Goal: Use online tool/utility

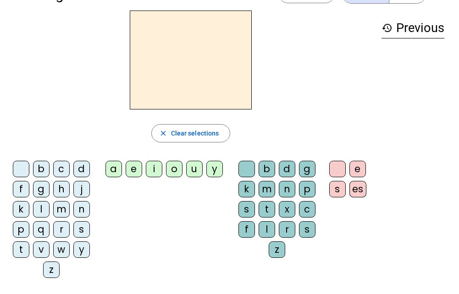
scroll to position [46, 0]
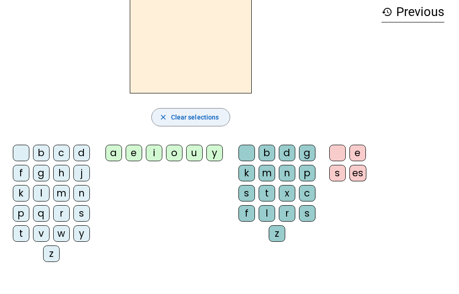
click at [182, 117] on span "Clear selections" at bounding box center [195, 117] width 48 height 11
click at [21, 155] on div at bounding box center [21, 153] width 17 height 17
click at [39, 154] on div "b" at bounding box center [41, 153] width 17 height 17
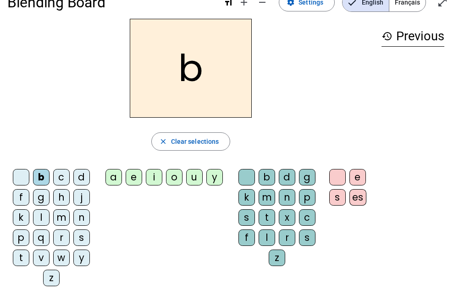
scroll to position [0, 0]
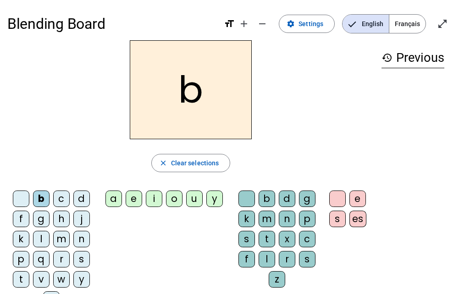
click at [51, 223] on letter-bubble "g" at bounding box center [43, 221] width 20 height 20
click at [65, 199] on div "c" at bounding box center [61, 199] width 17 height 17
click at [158, 258] on div "b c d f g h j k l m n p q r s t v w y z a e i o u y b d g k m n p s t x c f l r…" at bounding box center [190, 251] width 367 height 128
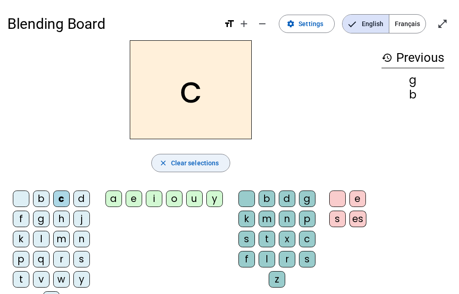
click at [185, 159] on span "Clear selections" at bounding box center [195, 163] width 48 height 11
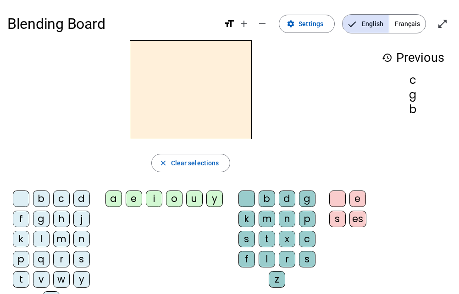
click at [40, 237] on div "l" at bounding box center [41, 239] width 17 height 17
click at [117, 201] on div "a" at bounding box center [113, 199] width 17 height 17
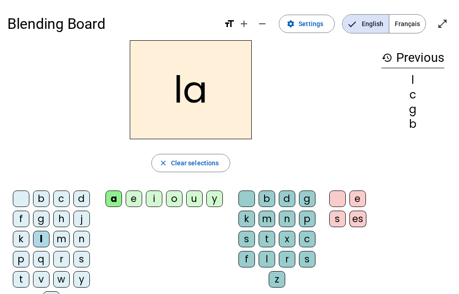
click at [136, 200] on div "e" at bounding box center [134, 199] width 17 height 17
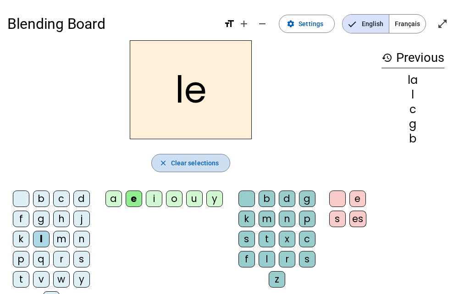
click at [194, 168] on span "Clear selections" at bounding box center [195, 163] width 48 height 11
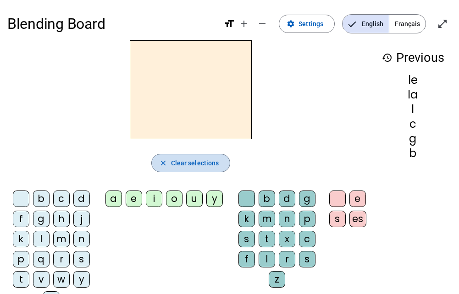
click at [198, 160] on span "Clear selections" at bounding box center [195, 163] width 48 height 11
click at [39, 242] on div "l" at bounding box center [41, 239] width 17 height 17
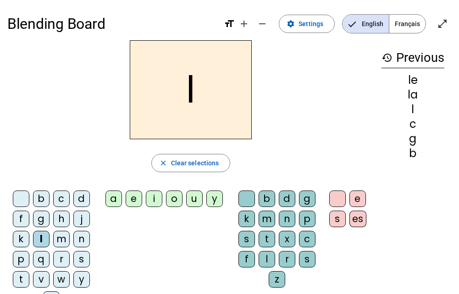
click at [116, 200] on div "a" at bounding box center [113, 199] width 17 height 17
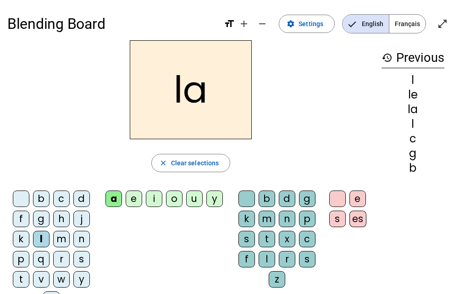
click at [136, 200] on div "e" at bounding box center [134, 199] width 17 height 17
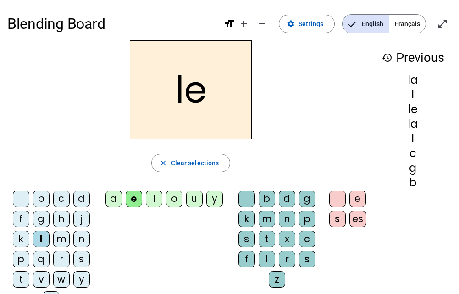
click at [194, 200] on div "u" at bounding box center [194, 199] width 17 height 17
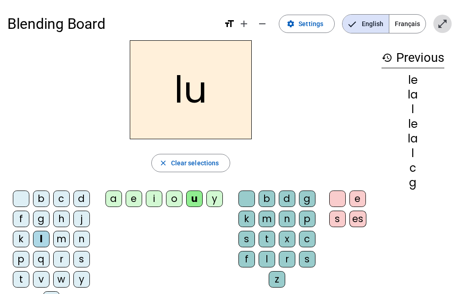
click at [441, 26] on mat-icon "open_in_full" at bounding box center [442, 23] width 11 height 11
